Goal: Information Seeking & Learning: Learn about a topic

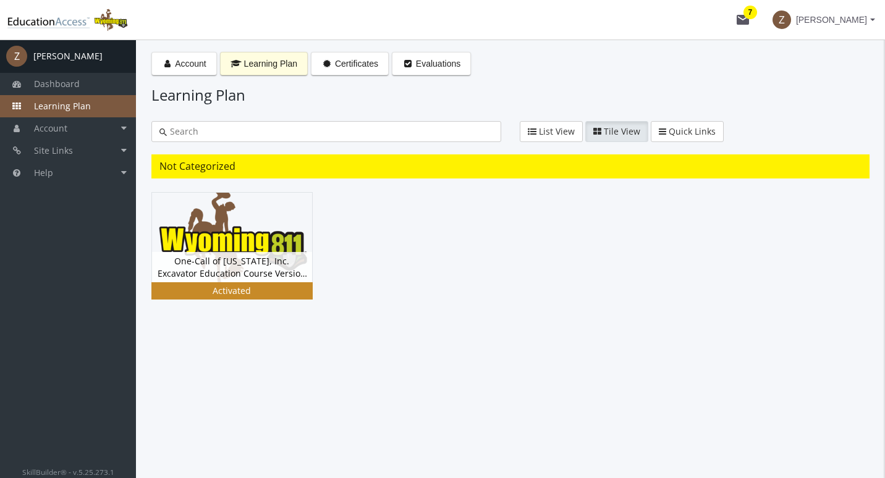
click at [210, 245] on img at bounding box center [232, 238] width 160 height 90
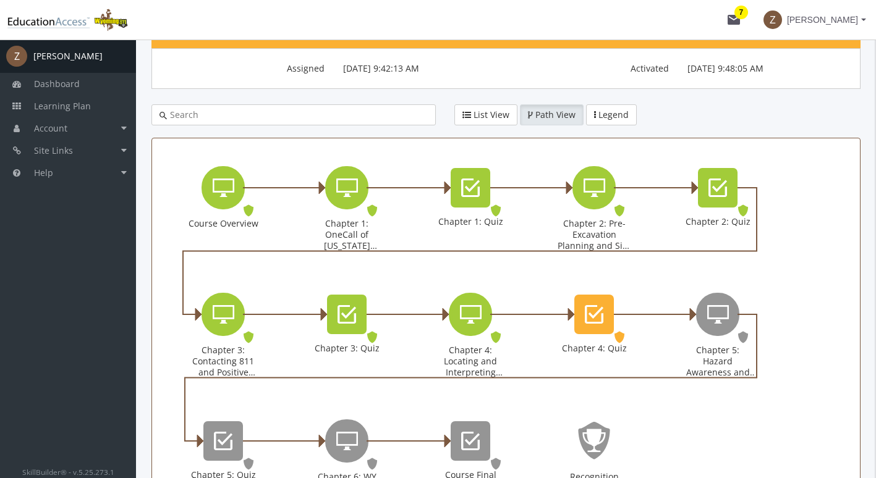
scroll to position [214, 0]
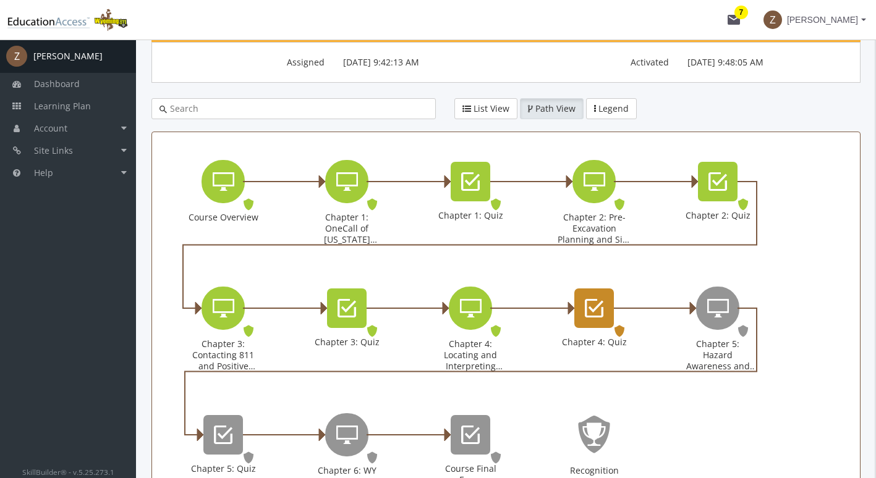
click at [598, 304] on icon "Chapter 4: Quiz" at bounding box center [594, 308] width 19 height 25
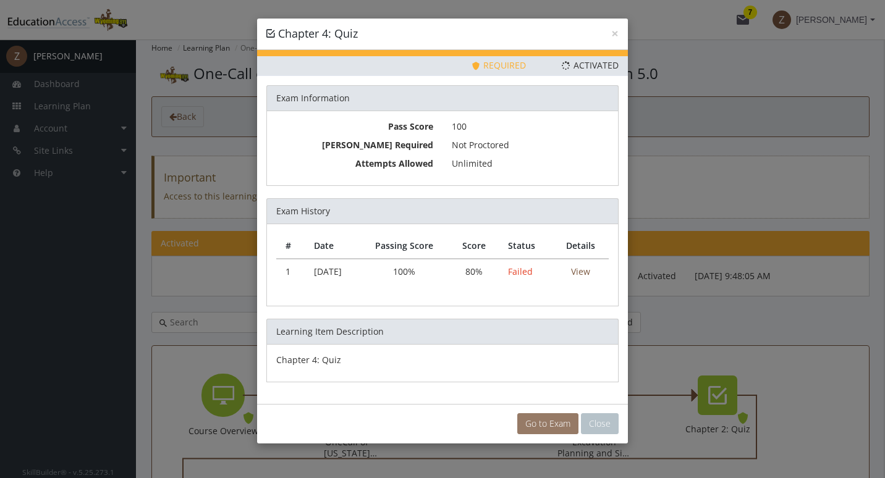
click at [540, 422] on link "Go to Exam" at bounding box center [547, 424] width 61 height 21
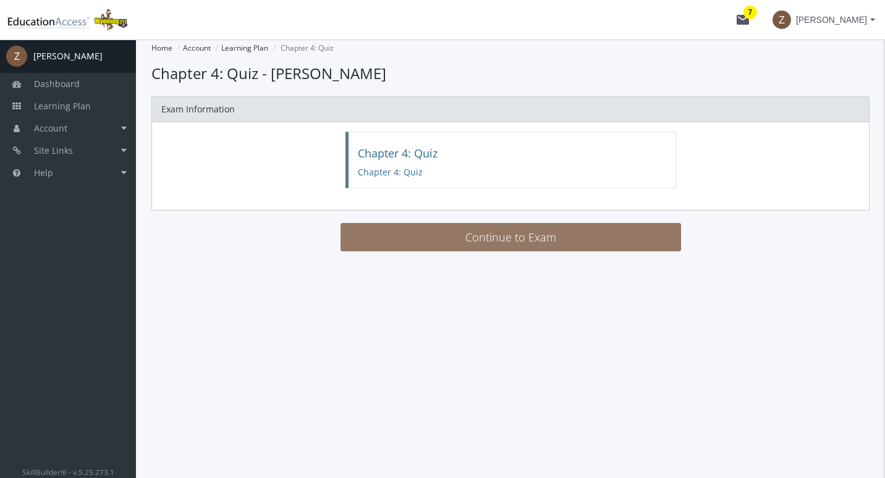
click at [557, 242] on button "Continue to Exam" at bounding box center [511, 237] width 341 height 28
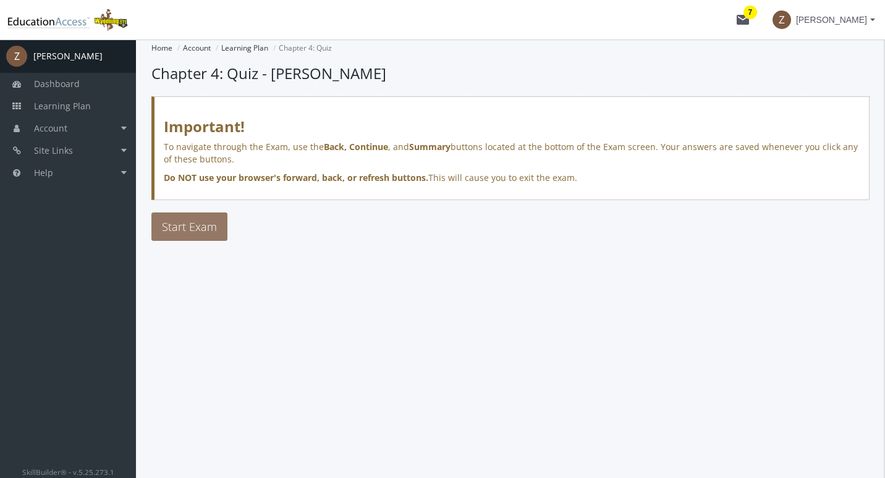
click at [196, 226] on span "Start Exam" at bounding box center [189, 226] width 55 height 15
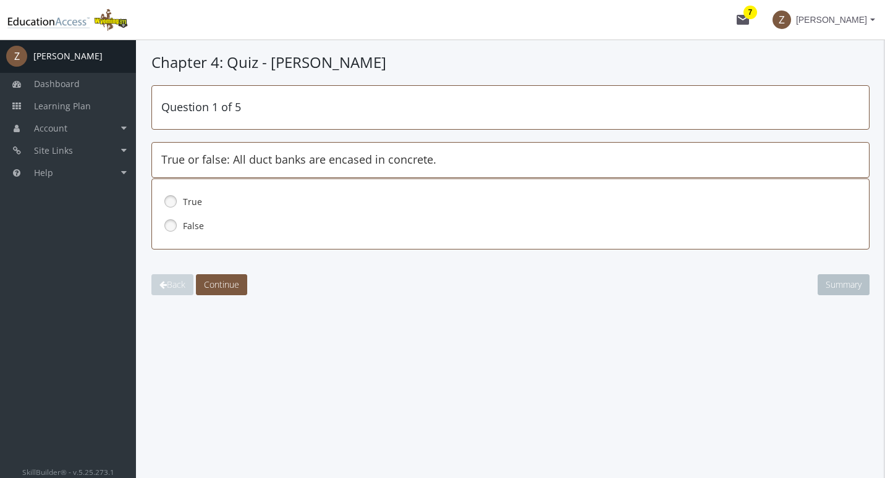
click at [169, 225] on link at bounding box center [170, 225] width 19 height 19
click at [219, 282] on span "Continue" at bounding box center [221, 285] width 35 height 12
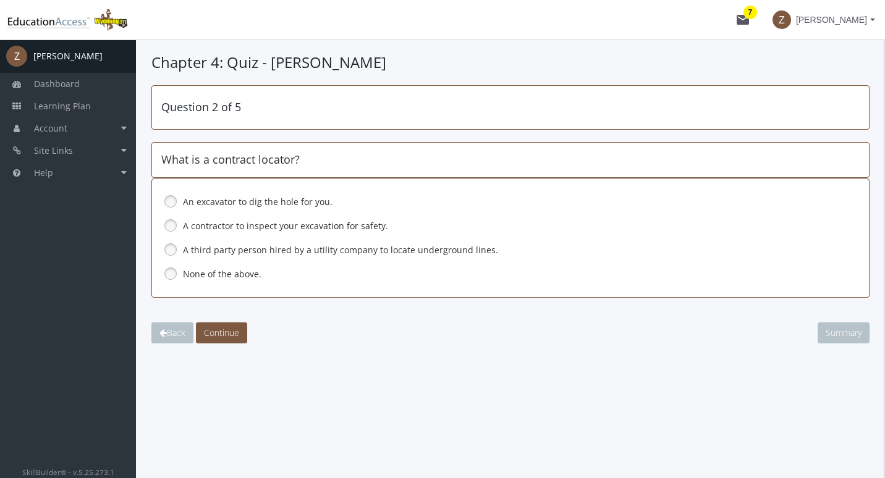
click at [172, 248] on link at bounding box center [170, 249] width 19 height 19
click at [218, 335] on span "Continue" at bounding box center [221, 333] width 35 height 12
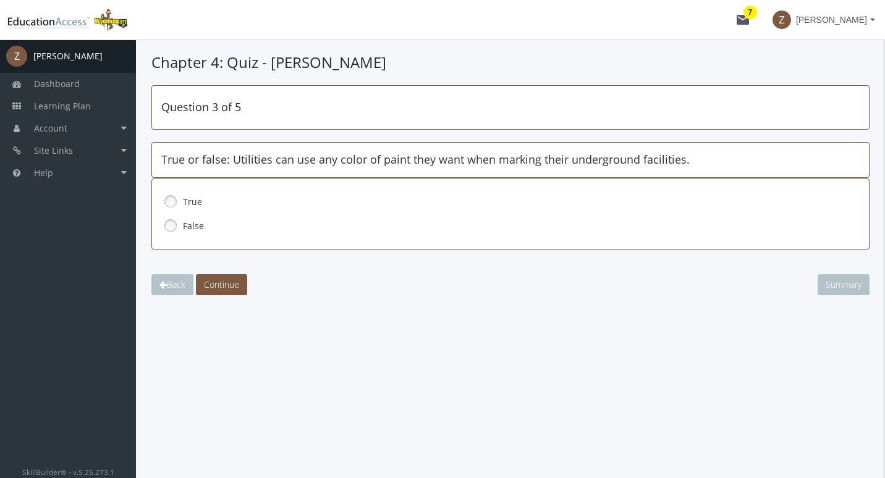
click at [176, 222] on link at bounding box center [170, 225] width 19 height 19
click at [227, 282] on span "Continue" at bounding box center [221, 285] width 35 height 12
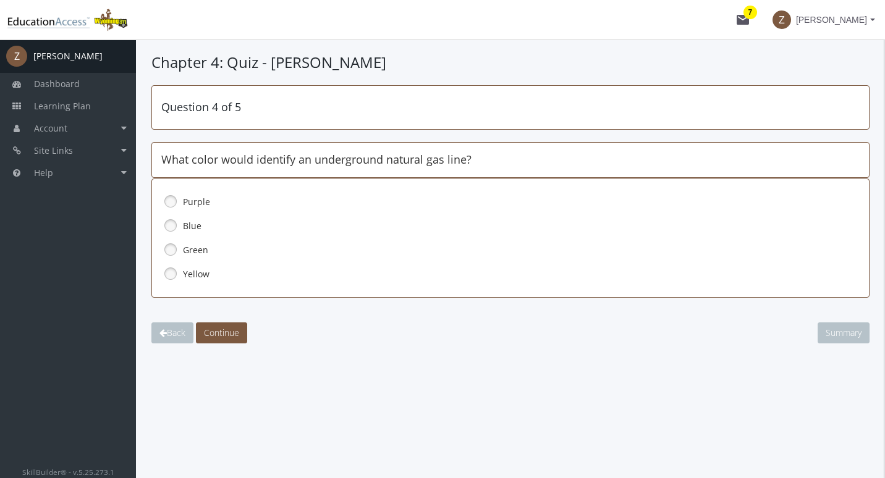
click at [176, 273] on link at bounding box center [170, 274] width 19 height 19
click at [226, 334] on span "Continue" at bounding box center [221, 333] width 35 height 12
click at [174, 227] on link at bounding box center [170, 225] width 19 height 19
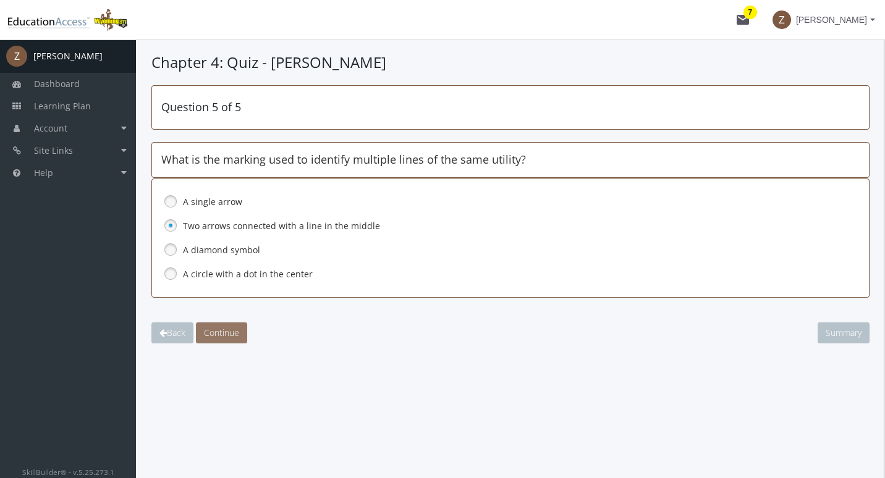
click at [227, 333] on span "Continue" at bounding box center [221, 333] width 35 height 12
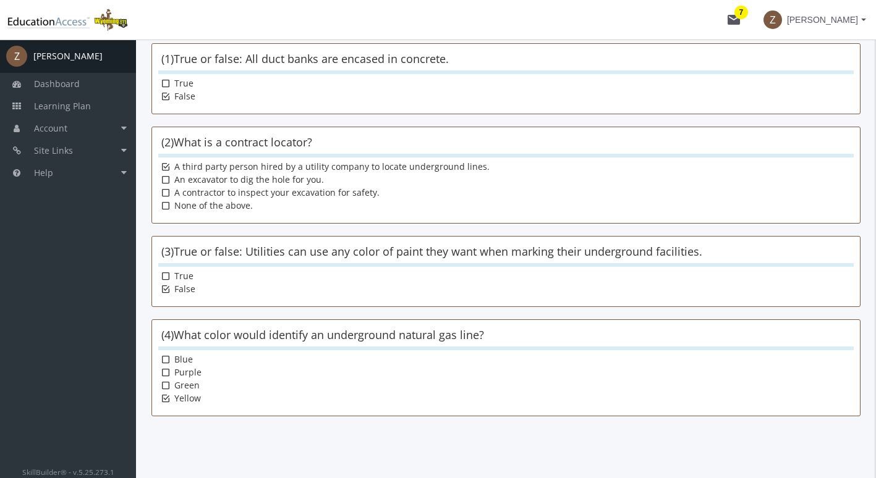
scroll to position [268, 0]
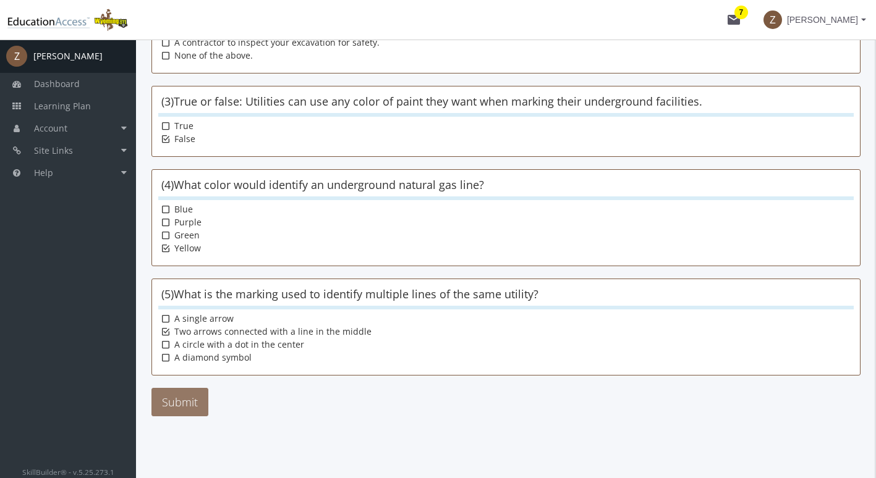
click at [190, 394] on button "Submit" at bounding box center [179, 402] width 57 height 28
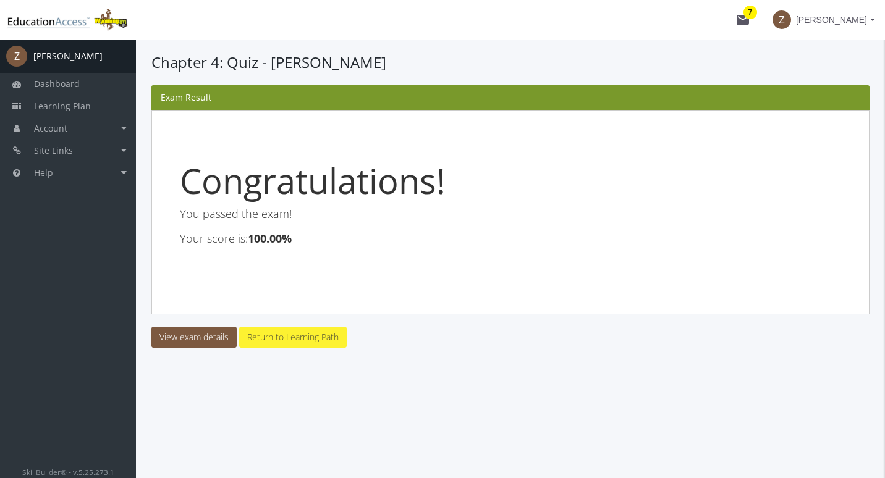
click at [269, 340] on link "Return to Learning Path" at bounding box center [293, 337] width 108 height 21
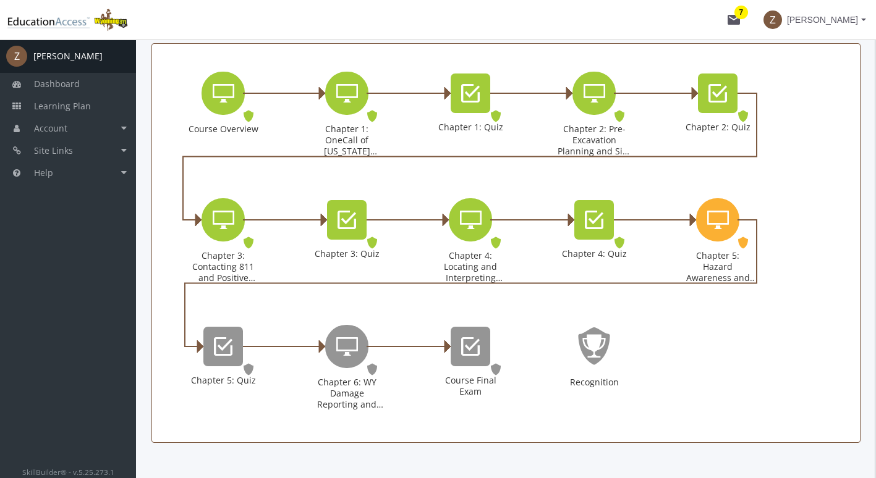
scroll to position [303, 0]
click at [721, 226] on icon "Chapter 5: Hazard Awareness and Excavation Best Practices" at bounding box center [718, 219] width 22 height 25
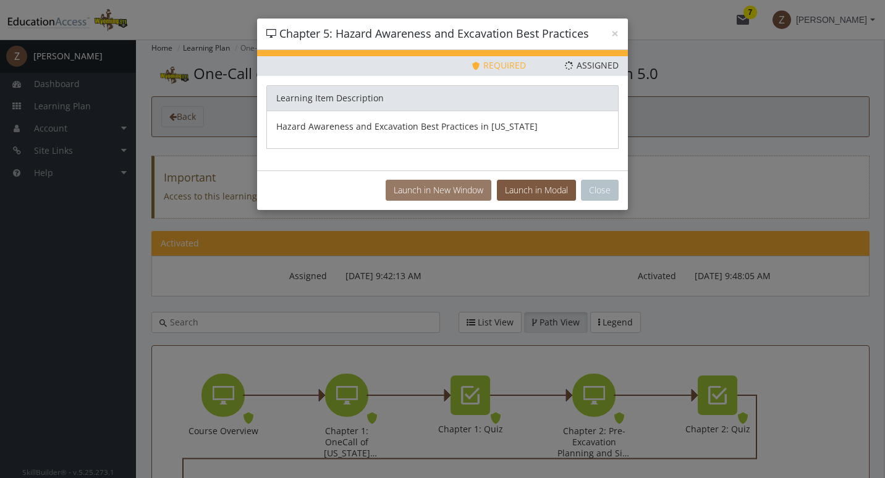
click at [448, 188] on button "Launch in New Window" at bounding box center [439, 190] width 106 height 21
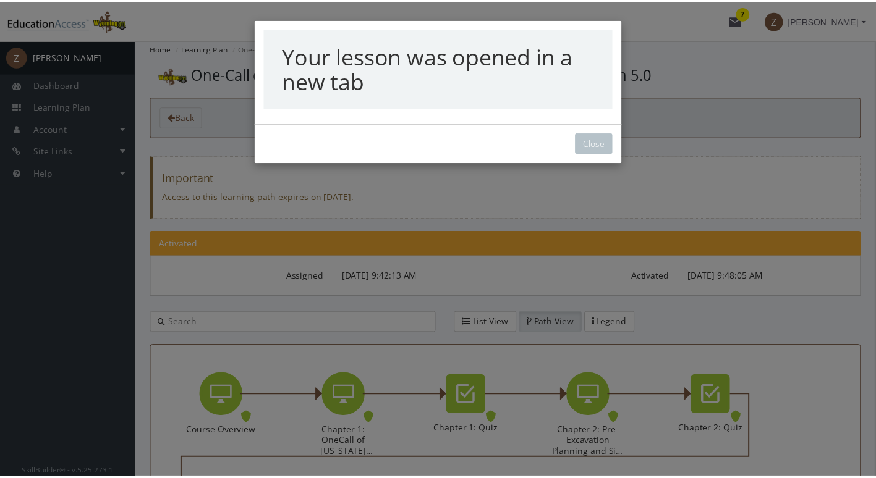
scroll to position [306, 0]
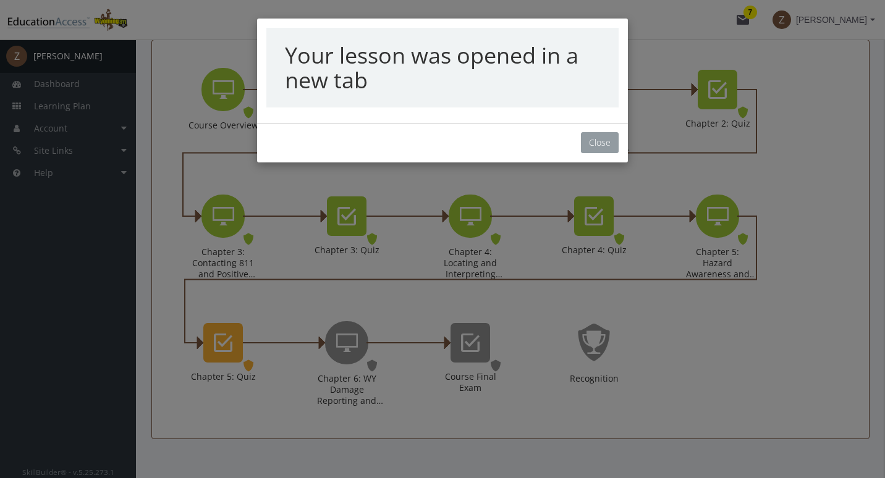
click at [590, 147] on button "Close" at bounding box center [600, 142] width 38 height 21
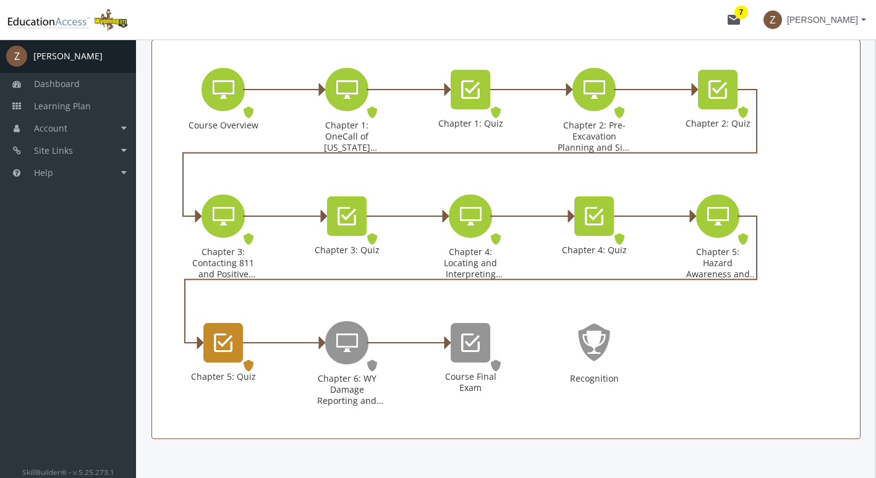
click at [237, 343] on div "Chapter 5: Quiz" at bounding box center [240, 343] width 6 height 15
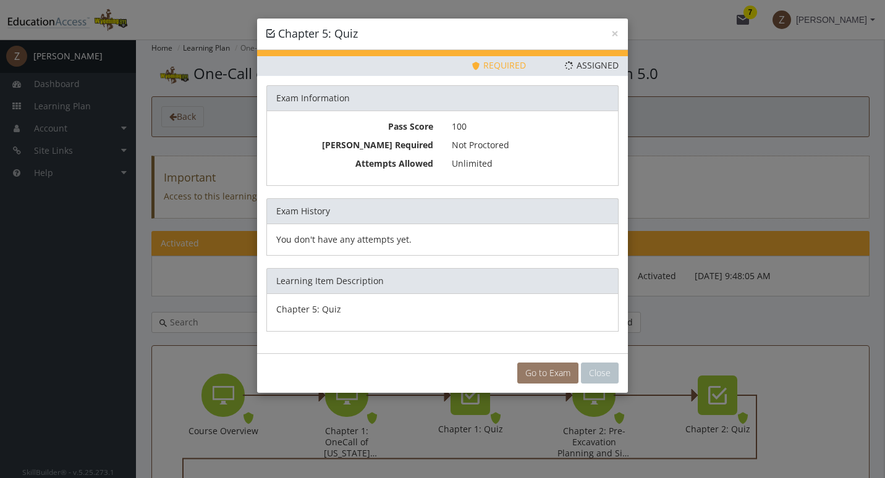
click at [548, 370] on link "Go to Exam" at bounding box center [547, 373] width 61 height 21
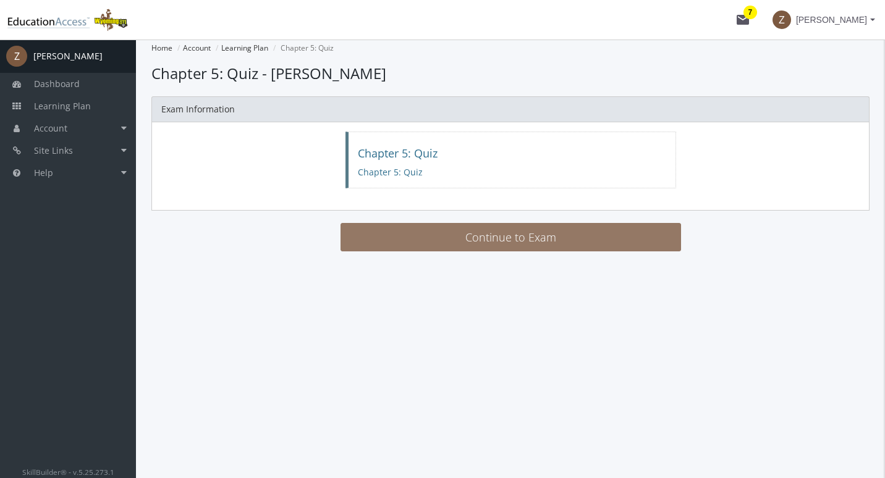
click at [518, 236] on button "Continue to Exam" at bounding box center [511, 237] width 341 height 28
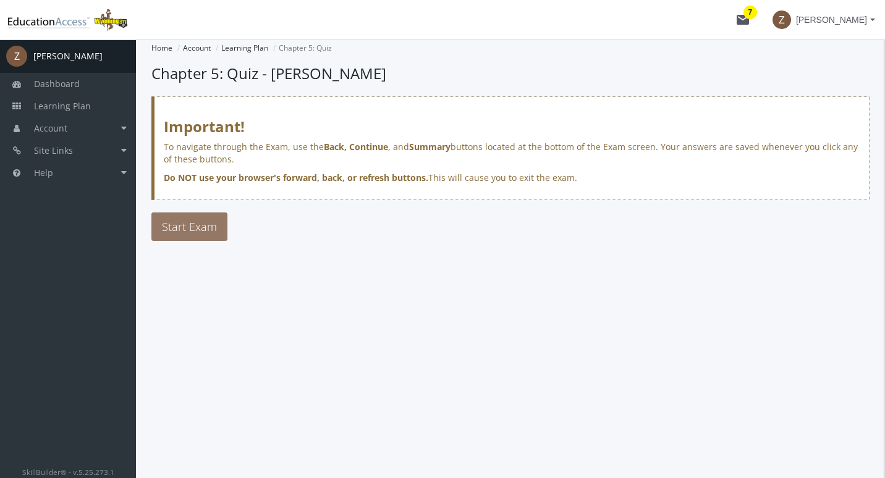
click at [164, 230] on span "Start Exam" at bounding box center [189, 226] width 55 height 15
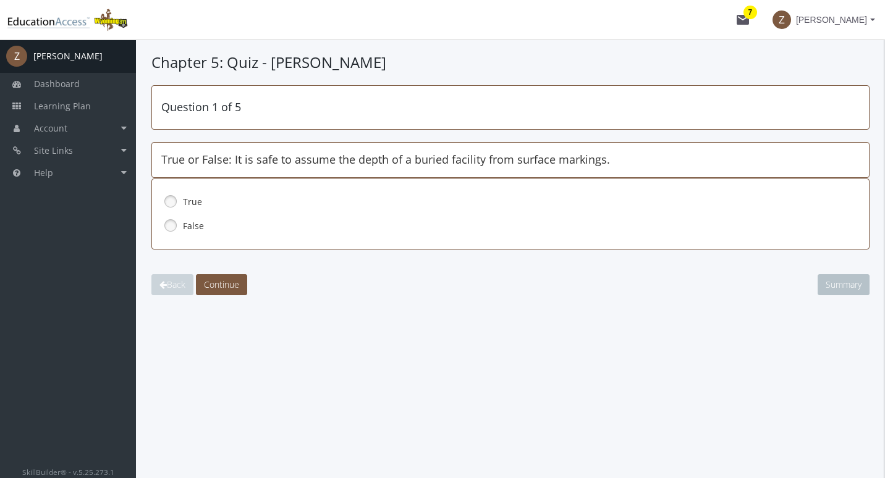
click at [172, 226] on link at bounding box center [170, 225] width 19 height 19
click at [224, 287] on span "Continue" at bounding box center [221, 285] width 35 height 12
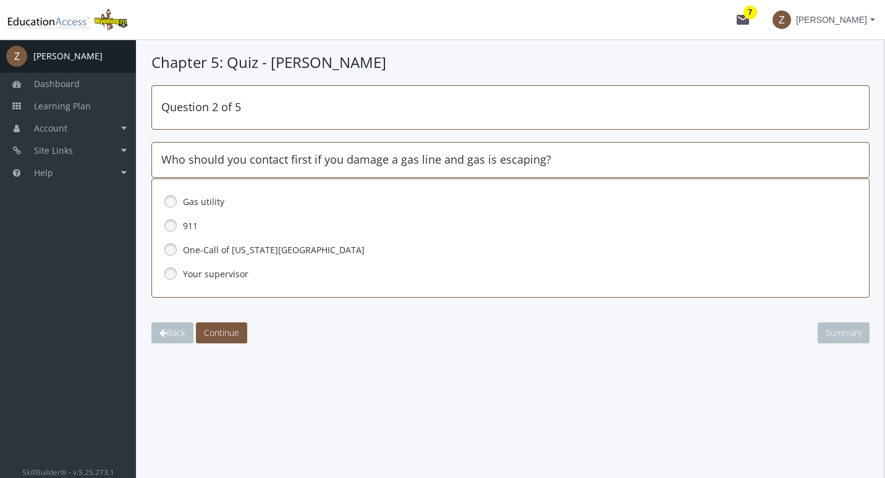
click at [176, 227] on link at bounding box center [170, 225] width 19 height 19
click at [231, 332] on span "Continue" at bounding box center [221, 333] width 35 height 12
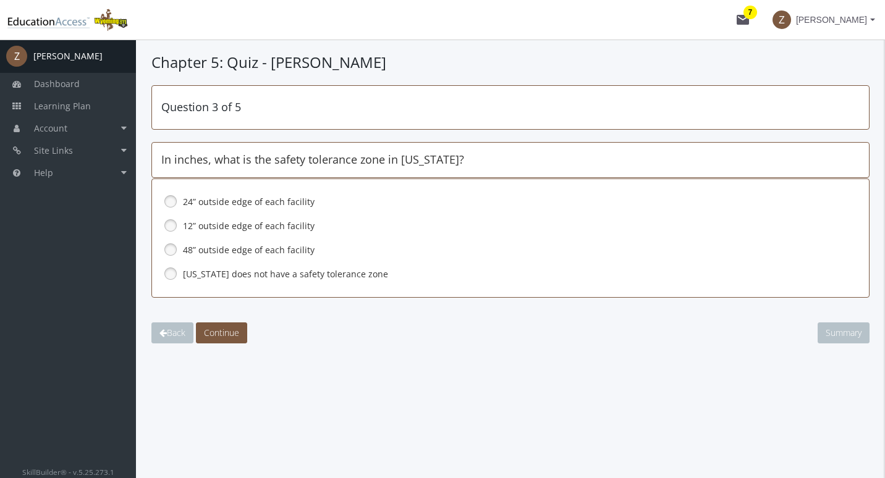
click at [172, 203] on link at bounding box center [170, 201] width 19 height 19
click at [226, 337] on span "Continue" at bounding box center [221, 333] width 35 height 12
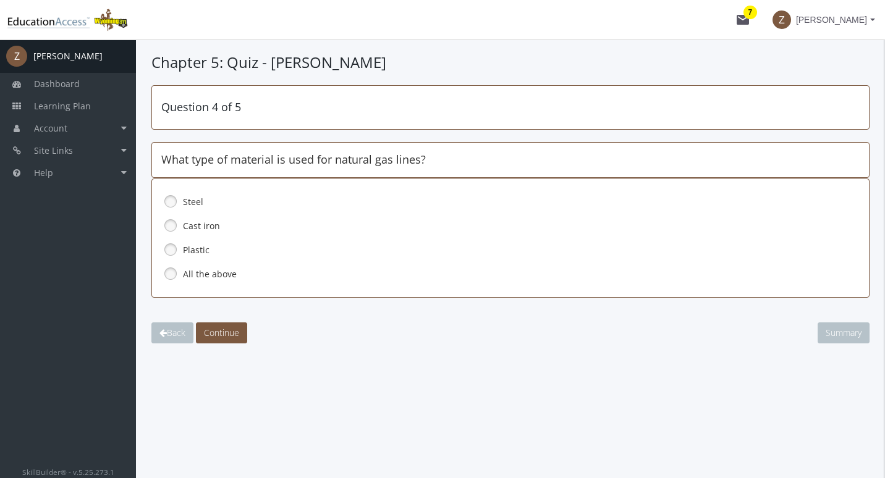
click at [168, 273] on link at bounding box center [170, 274] width 19 height 19
click at [229, 334] on span "Continue" at bounding box center [221, 333] width 35 height 12
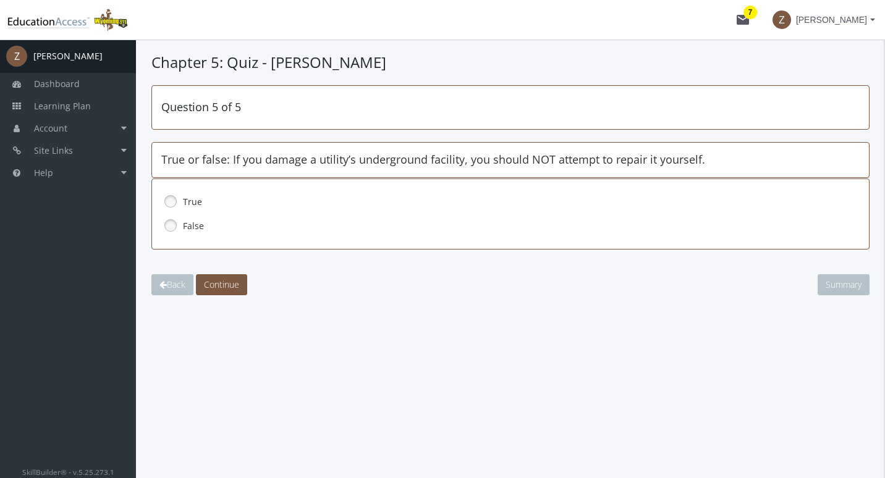
click at [173, 204] on link at bounding box center [170, 201] width 19 height 19
click at [219, 284] on span "Continue" at bounding box center [221, 285] width 35 height 12
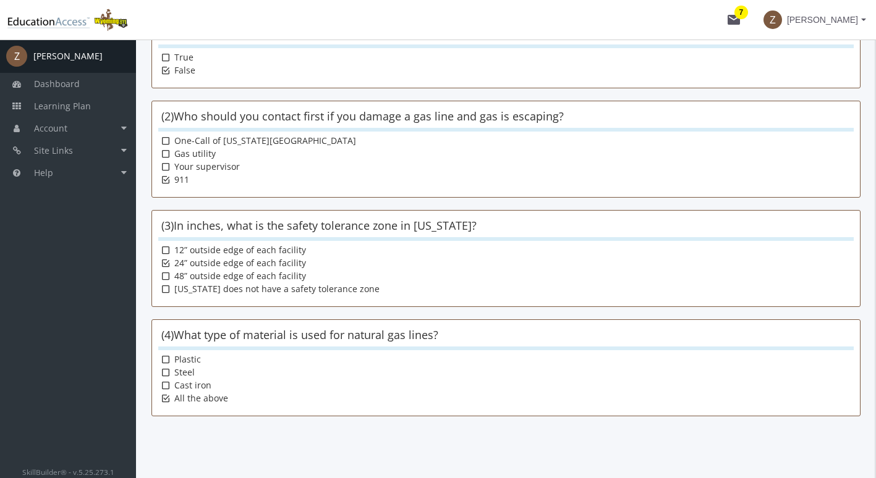
scroll to position [268, 0]
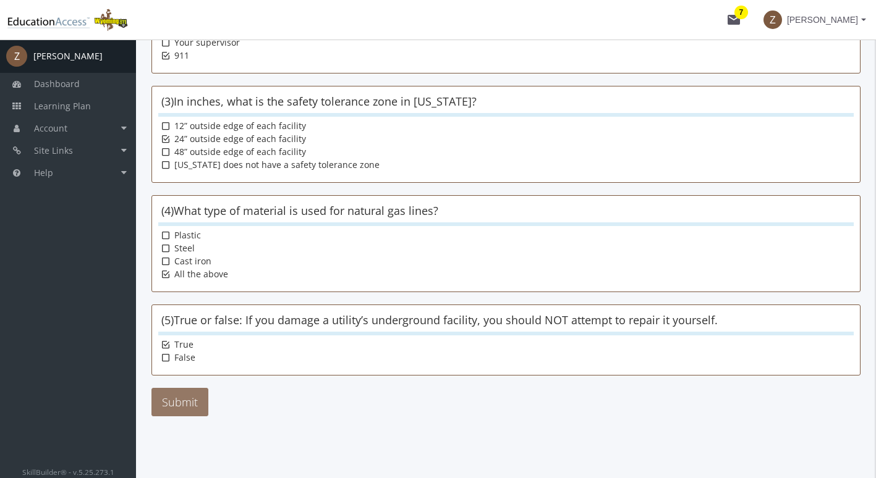
click at [179, 403] on button "Submit" at bounding box center [179, 402] width 57 height 28
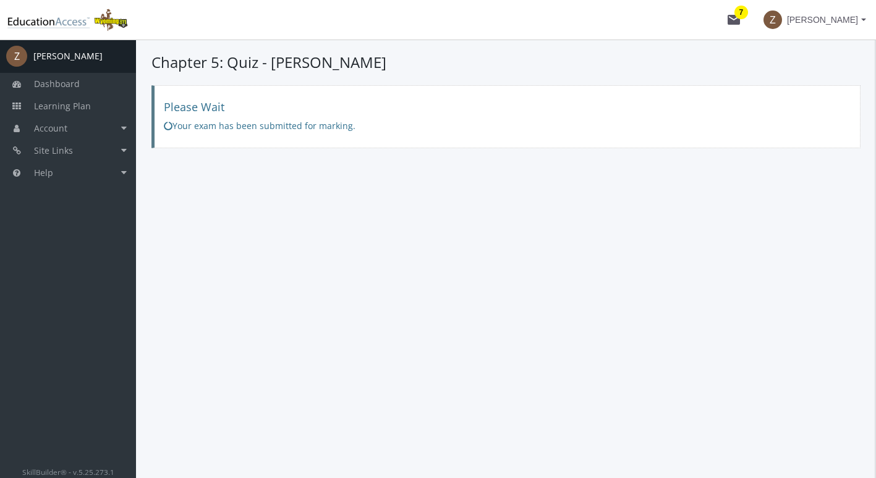
scroll to position [0, 0]
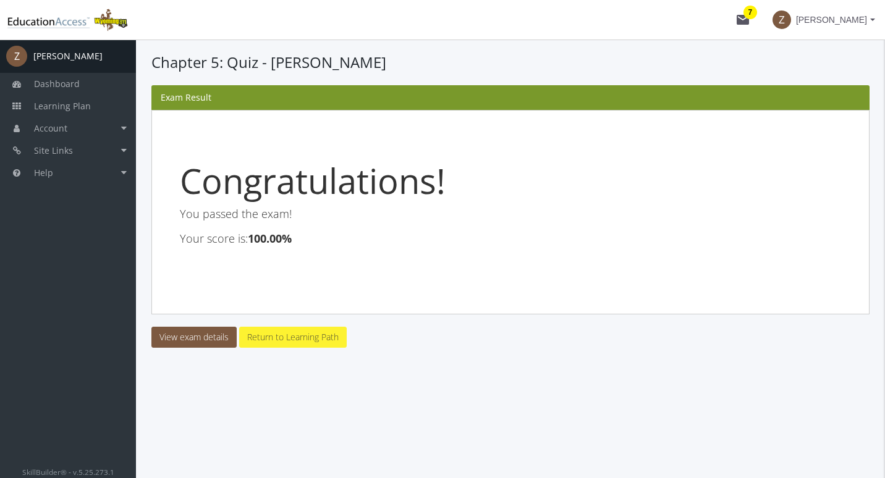
click at [313, 337] on link "Return to Learning Path" at bounding box center [293, 337] width 108 height 21
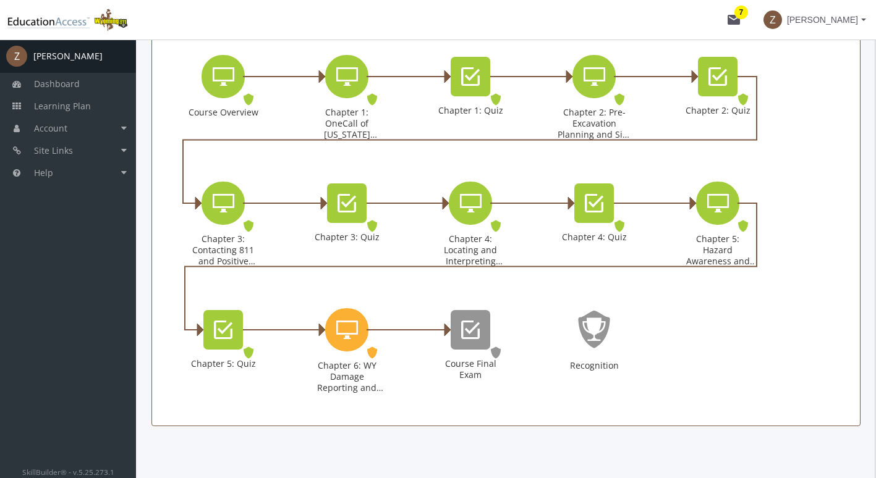
scroll to position [323, 0]
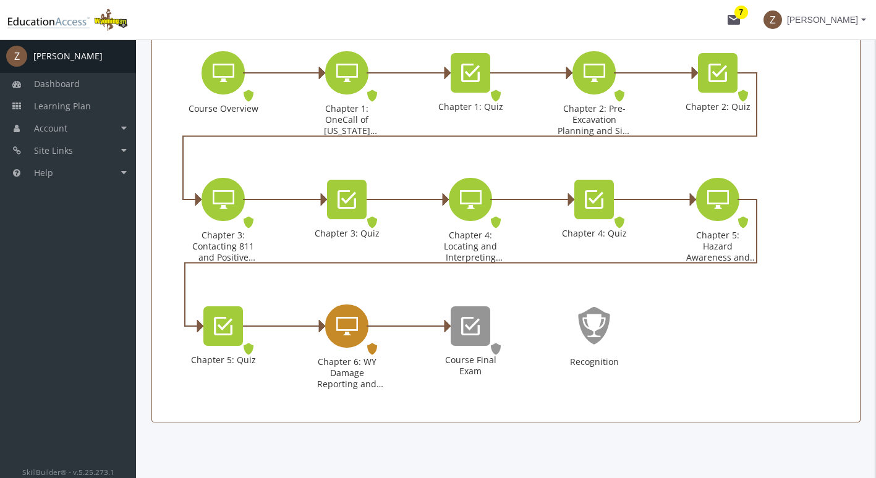
click at [346, 335] on icon "Chapter 6: WY Damage Reporting and Enforcement" at bounding box center [347, 326] width 22 height 25
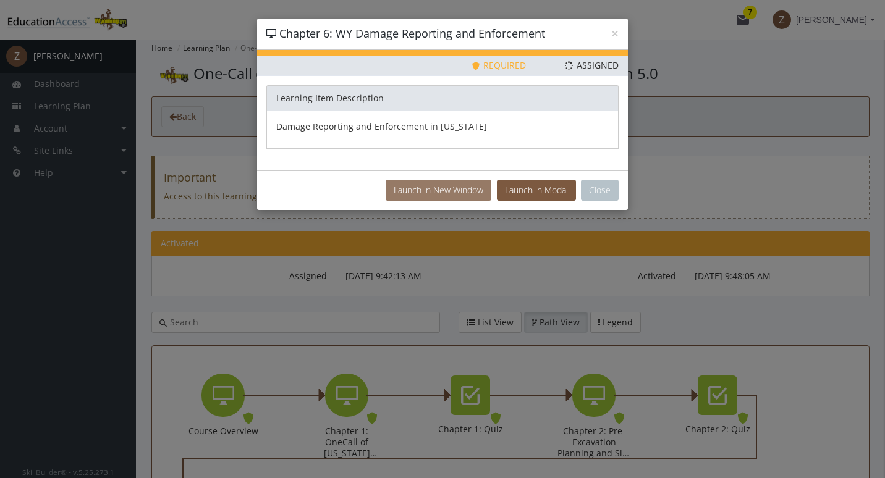
click at [415, 191] on button "Launch in New Window" at bounding box center [439, 190] width 106 height 21
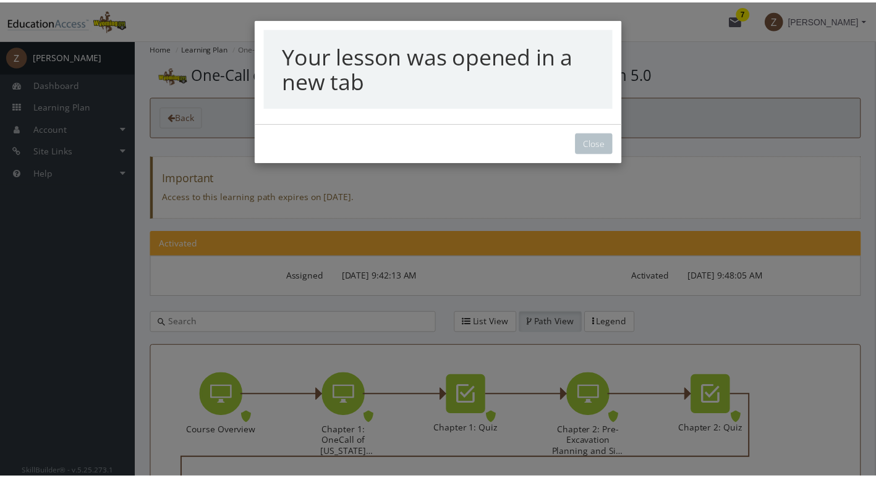
scroll to position [329, 0]
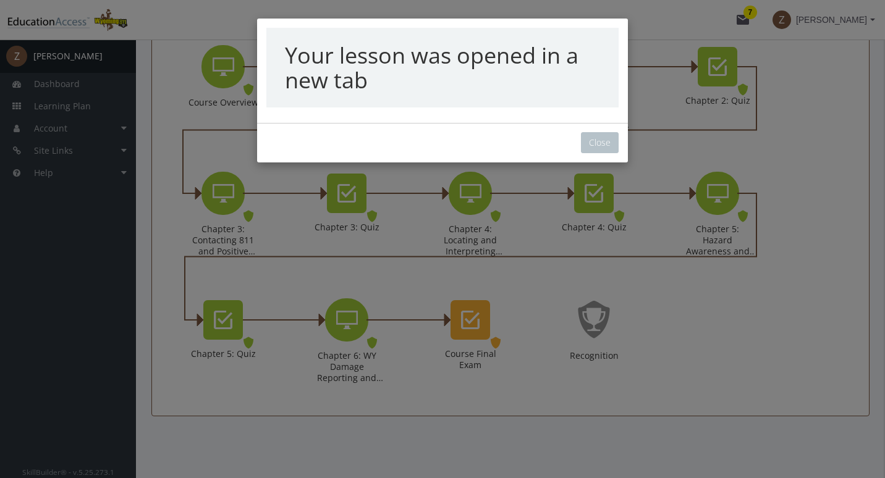
click at [605, 142] on div "Your lesson was opened in a new tab Close" at bounding box center [442, 239] width 885 height 478
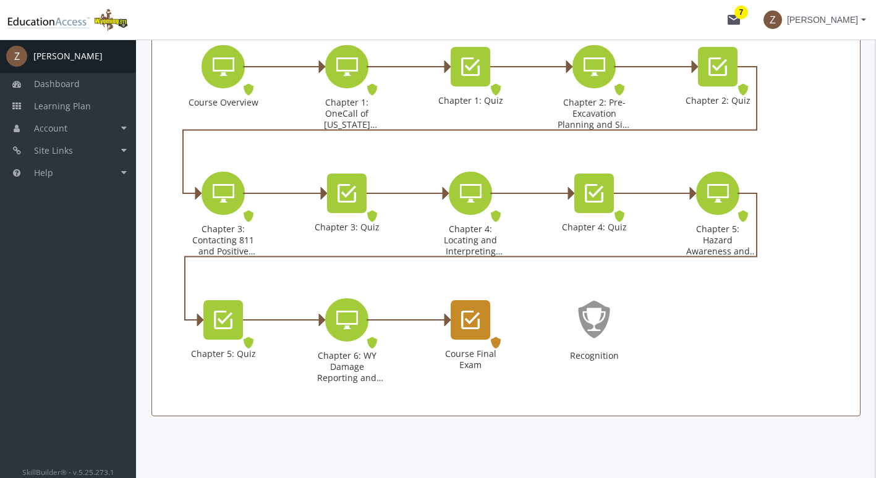
click at [474, 323] on icon "Course Final Exam" at bounding box center [470, 320] width 19 height 25
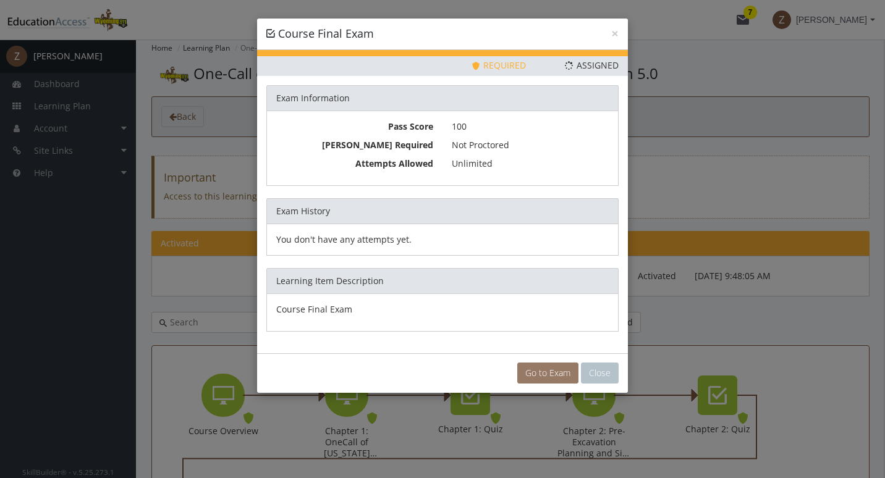
click at [538, 370] on link "Go to Exam" at bounding box center [547, 373] width 61 height 21
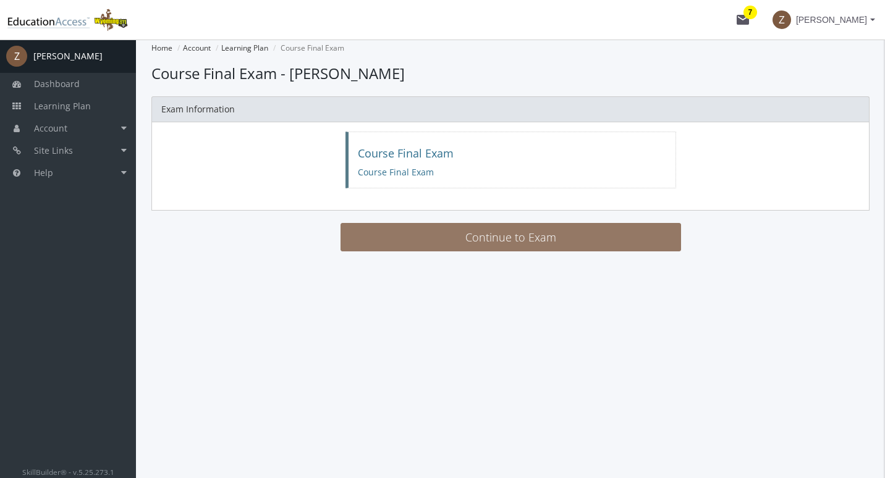
click at [554, 236] on button "Continue to Exam" at bounding box center [511, 237] width 341 height 28
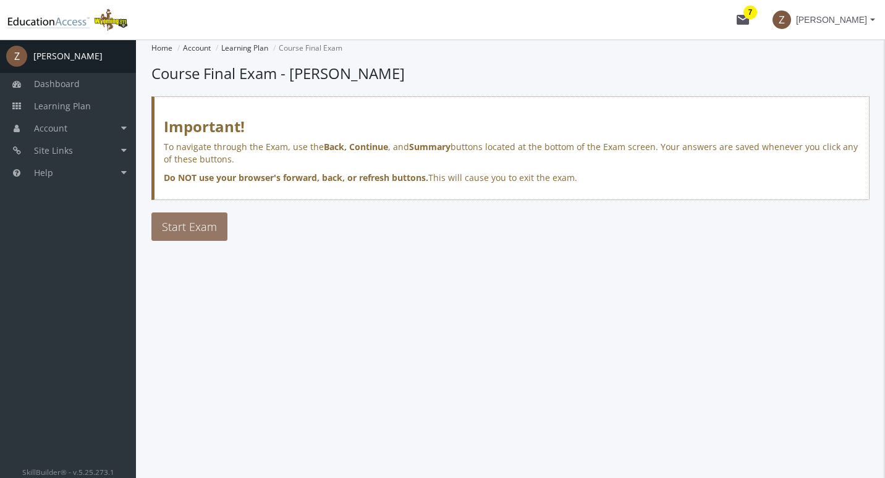
click at [206, 226] on span "Start Exam" at bounding box center [189, 226] width 55 height 15
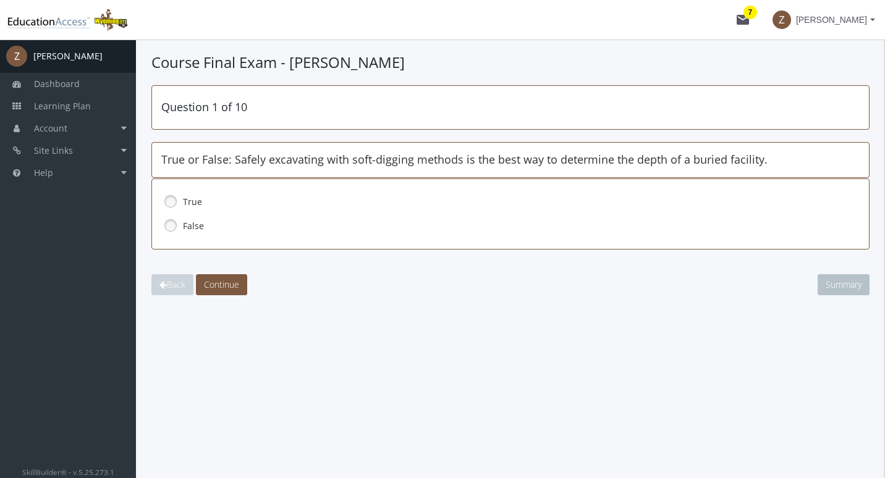
click at [169, 202] on link at bounding box center [170, 201] width 19 height 19
click at [226, 291] on span "Continue" at bounding box center [221, 285] width 35 height 12
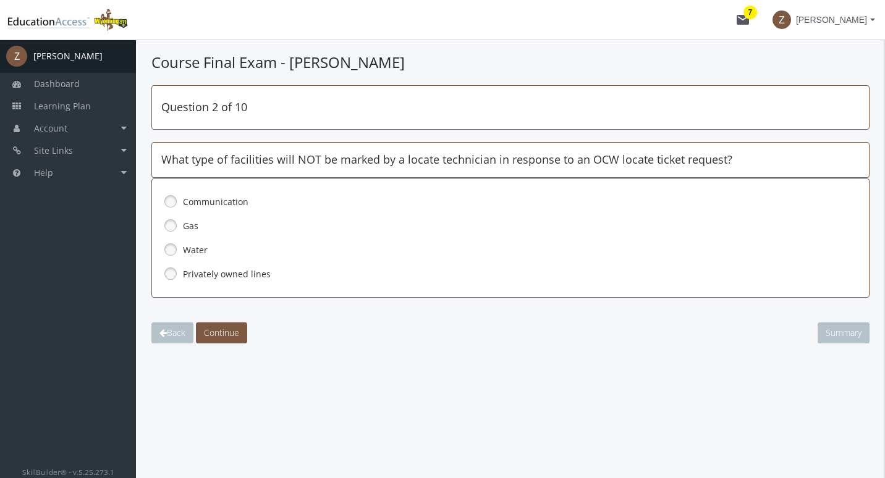
click at [173, 268] on link at bounding box center [170, 274] width 19 height 19
click at [230, 331] on span "Continue" at bounding box center [221, 333] width 35 height 12
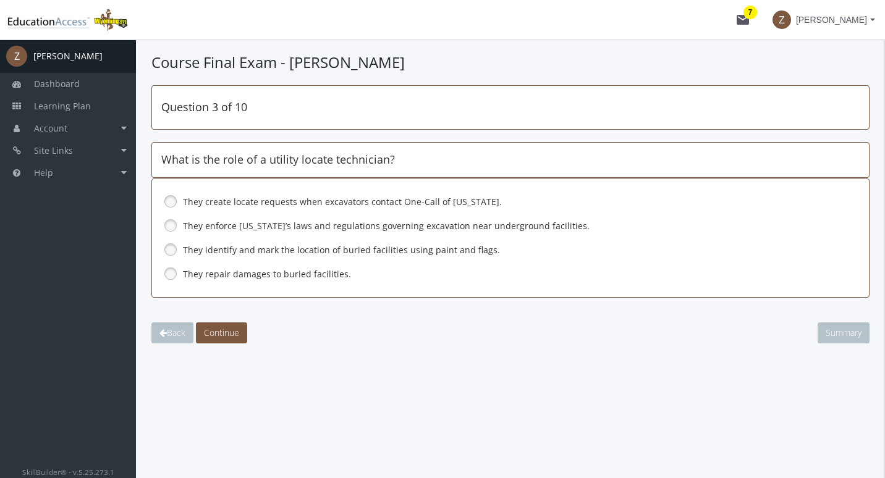
click at [176, 250] on link at bounding box center [170, 249] width 19 height 19
click at [217, 331] on span "Continue" at bounding box center [221, 333] width 35 height 12
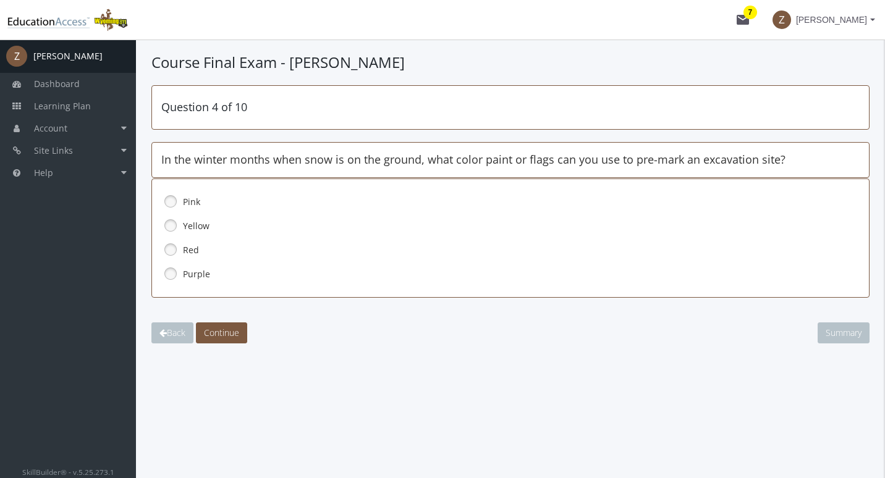
click at [172, 202] on link at bounding box center [170, 201] width 19 height 19
click at [226, 328] on span "Continue" at bounding box center [221, 333] width 35 height 12
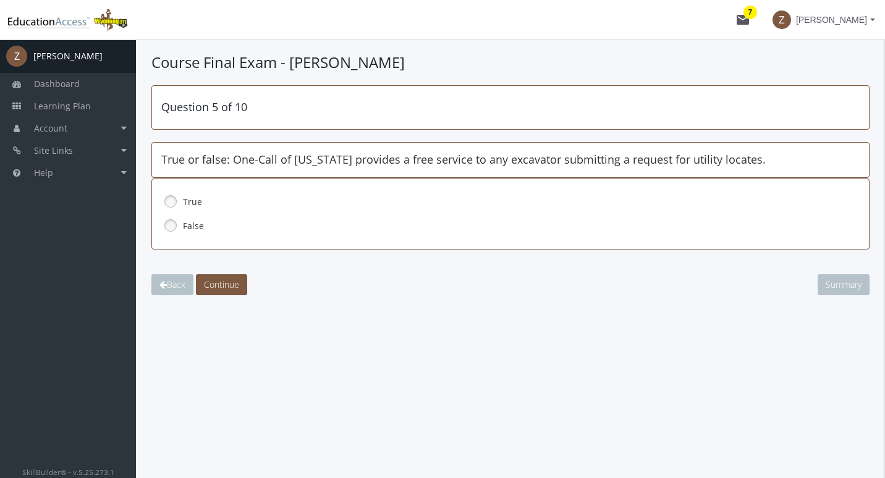
click at [169, 200] on link at bounding box center [170, 201] width 19 height 19
click at [224, 286] on span "Continue" at bounding box center [221, 285] width 35 height 12
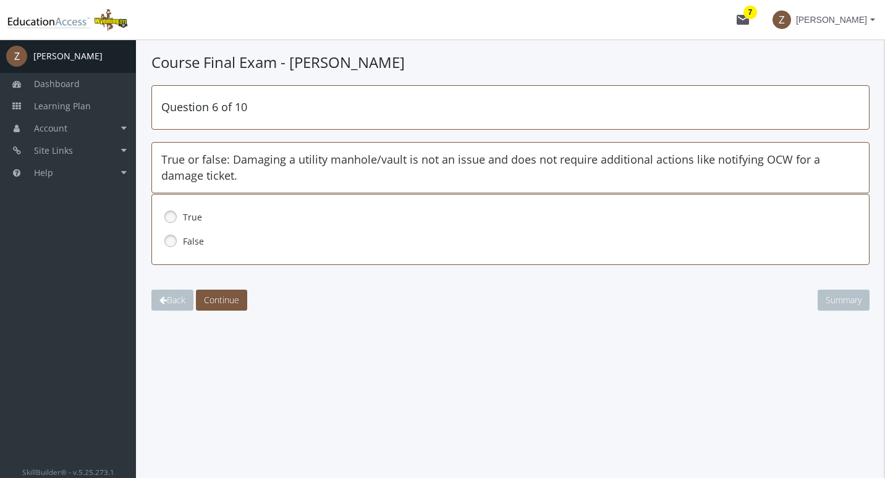
click at [171, 241] on link at bounding box center [170, 241] width 19 height 19
click at [223, 296] on span "Continue" at bounding box center [221, 300] width 35 height 12
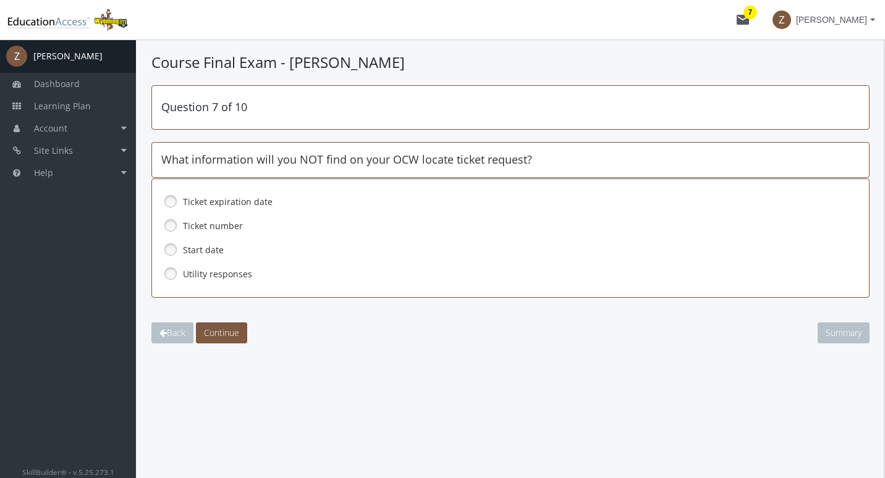
click at [172, 274] on link at bounding box center [170, 274] width 19 height 19
click at [229, 336] on span "Continue" at bounding box center [221, 333] width 35 height 12
click at [174, 274] on link at bounding box center [170, 274] width 19 height 19
click at [227, 338] on span "Continue" at bounding box center [221, 333] width 35 height 12
click at [171, 223] on link at bounding box center [170, 225] width 19 height 19
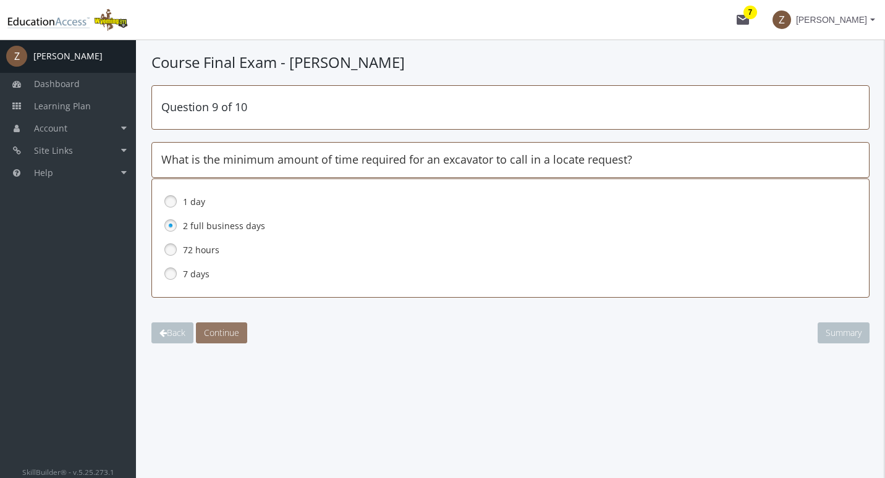
click at [224, 332] on span "Continue" at bounding box center [221, 333] width 35 height 12
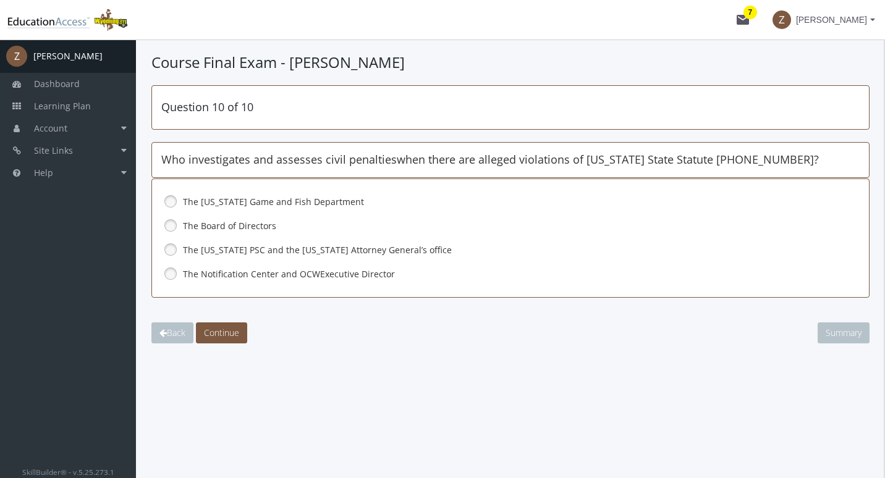
click at [177, 247] on link at bounding box center [170, 249] width 19 height 19
click at [221, 329] on span "Continue" at bounding box center [221, 333] width 35 height 12
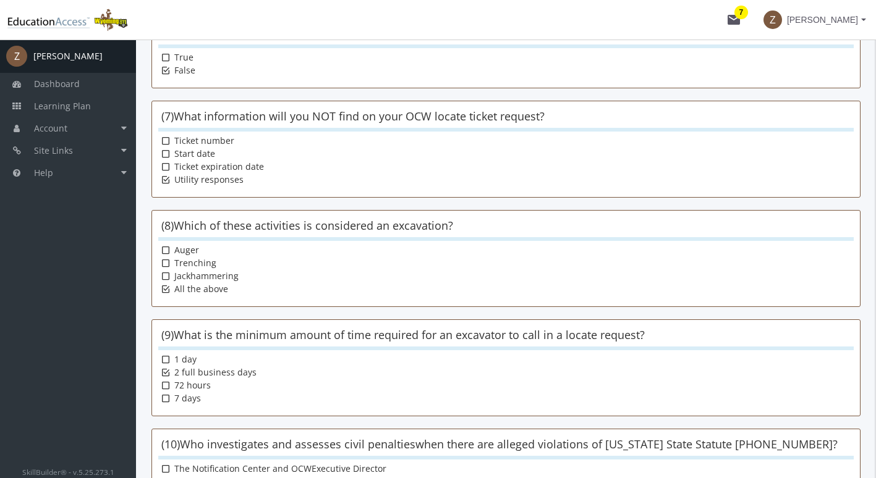
scroll to position [800, 0]
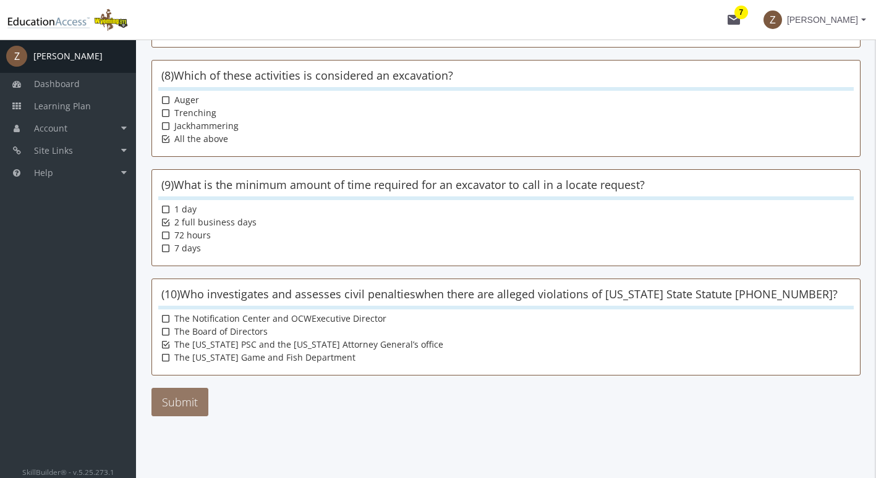
click at [177, 399] on button "Submit" at bounding box center [179, 402] width 57 height 28
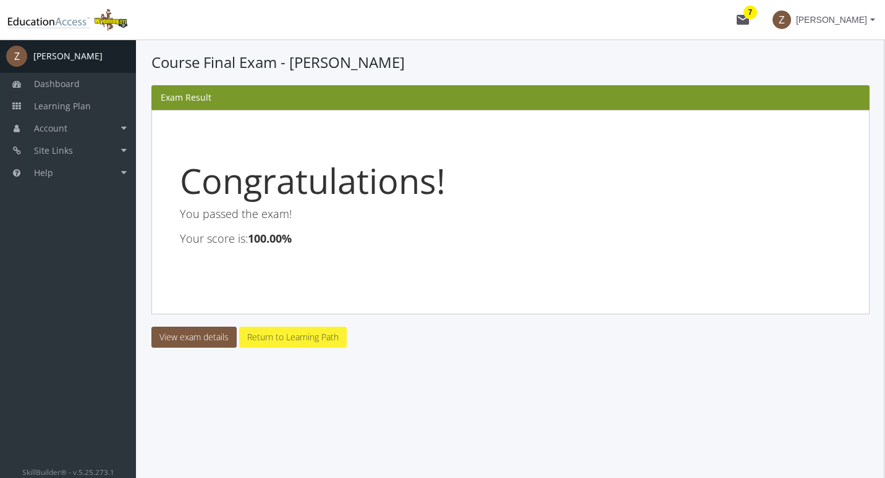
click at [288, 337] on link "Return to Learning Path" at bounding box center [293, 337] width 108 height 21
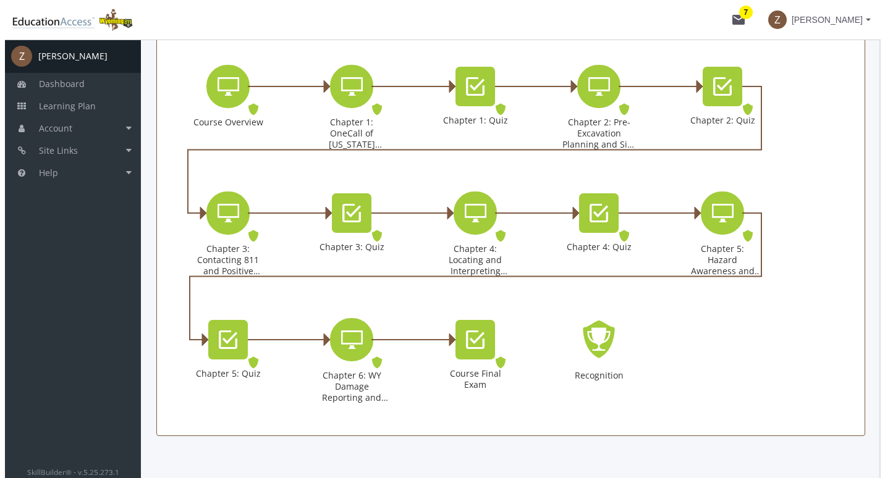
scroll to position [274, 0]
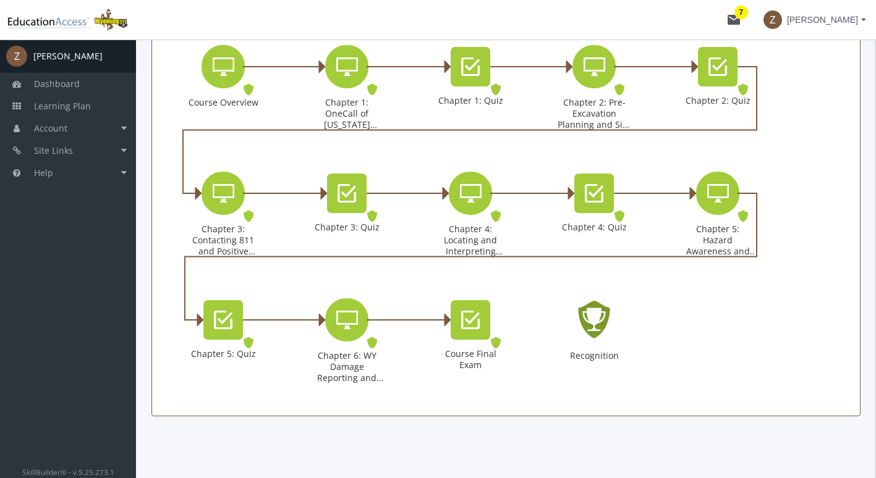
click at [596, 323] on icon "Recognition - Completed" at bounding box center [594, 320] width 40 height 56
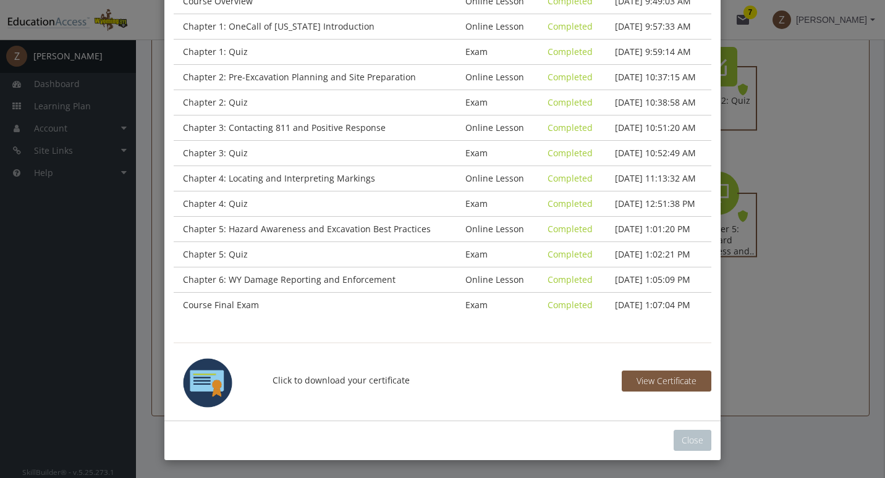
scroll to position [197, 0]
click at [199, 380] on img at bounding box center [207, 384] width 49 height 54
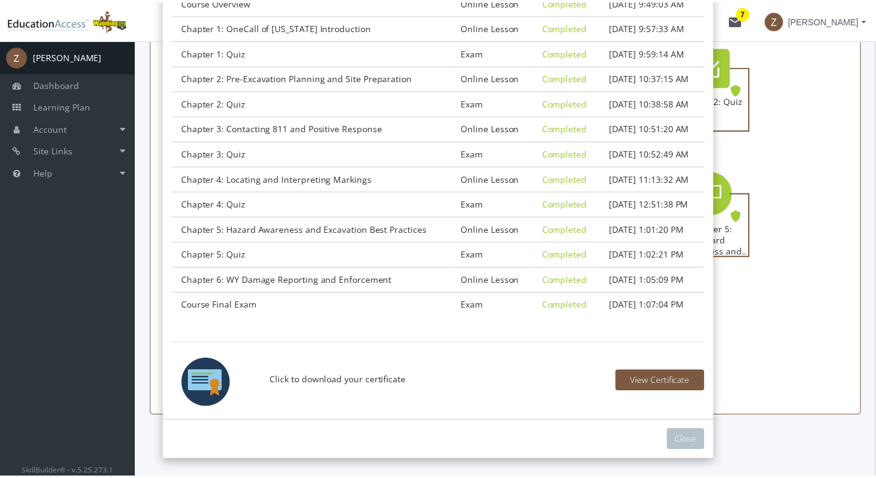
scroll to position [0, 0]
